Goal: Task Accomplishment & Management: Manage account settings

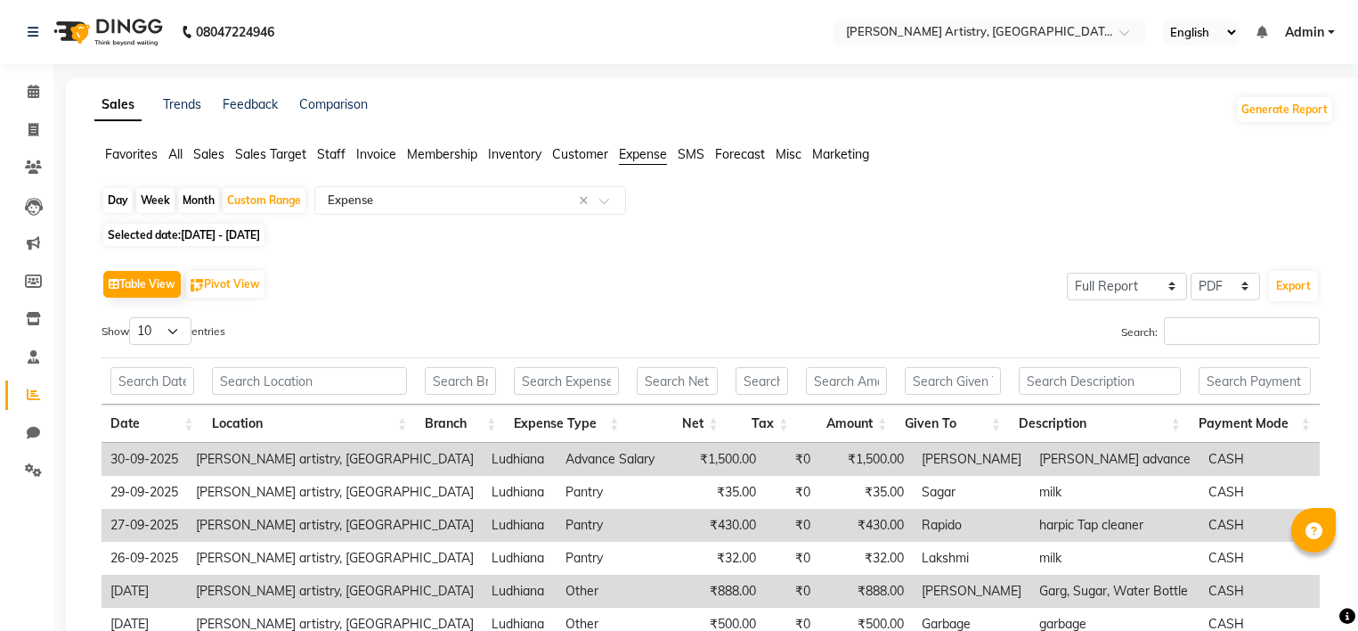
select select "full_report"
select select "pdf"
click at [29, 349] on span at bounding box center [33, 357] width 31 height 20
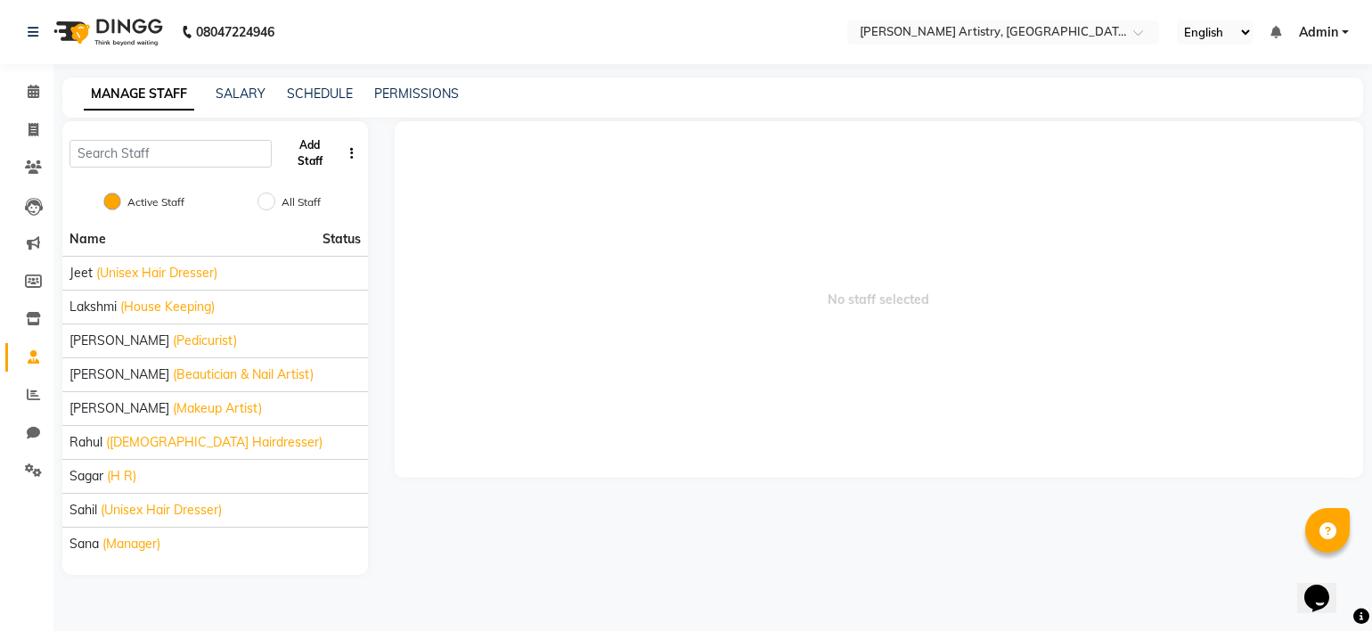
click at [305, 141] on button "Add Staff" at bounding box center [310, 153] width 62 height 46
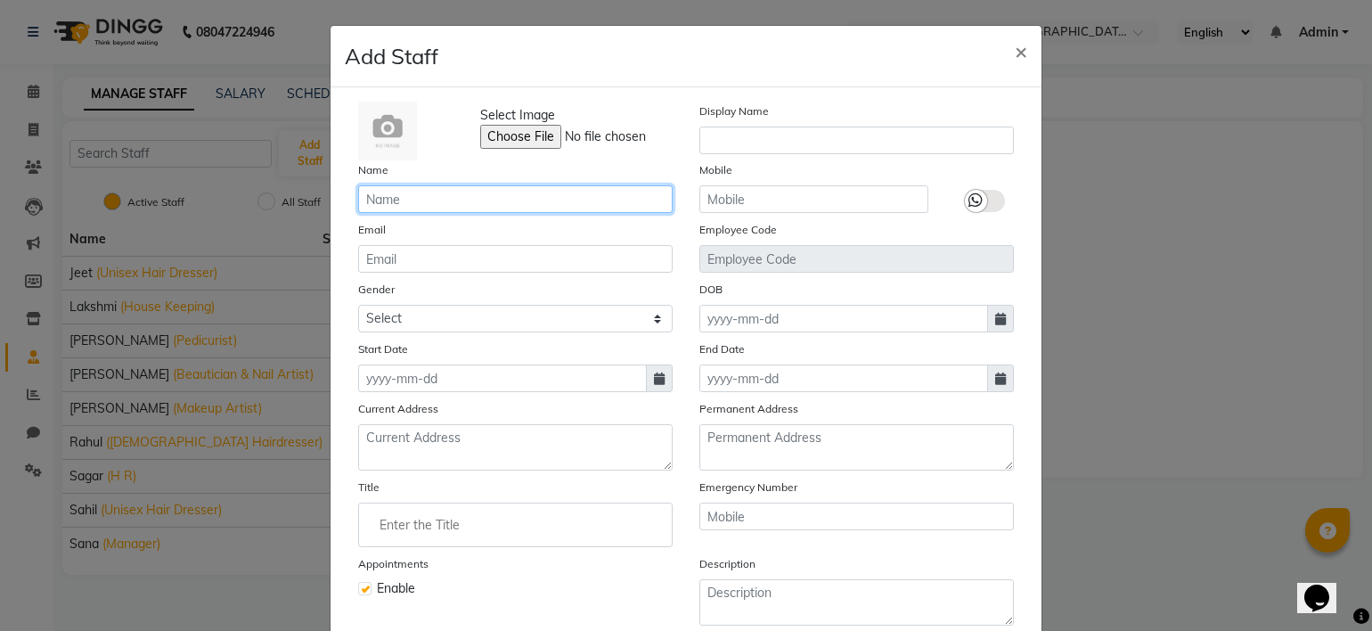
click at [363, 202] on input "text" at bounding box center [515, 199] width 314 height 28
type input "na"
click at [1014, 45] on span "×" at bounding box center [1020, 50] width 12 height 27
checkbox input "false"
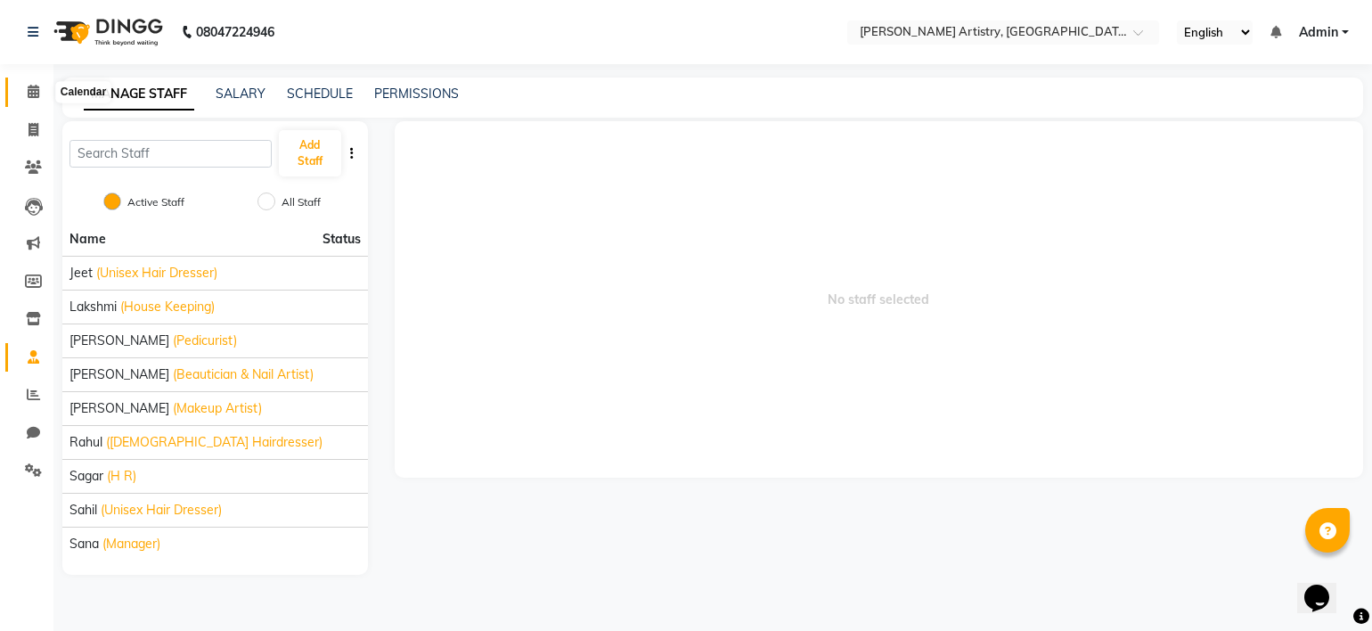
click at [37, 95] on icon at bounding box center [34, 91] width 12 height 13
